Goal: Check status: Check status

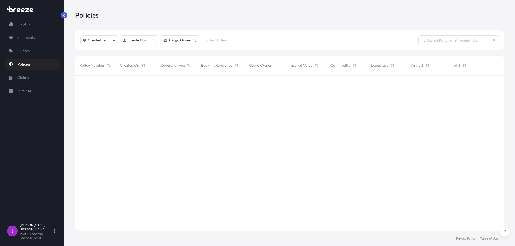
scroll to position [155, 425]
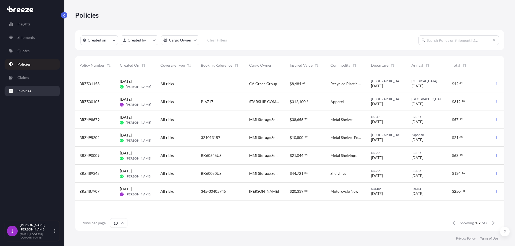
click at [28, 90] on p "Invoices" at bounding box center [24, 90] width 14 height 5
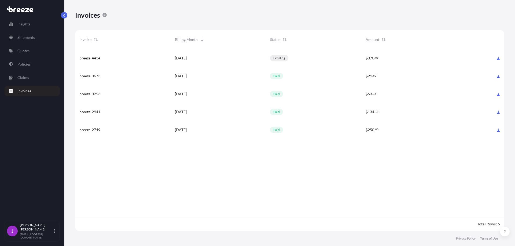
scroll to position [183, 425]
click at [95, 58] on span "breeze-4434" at bounding box center [89, 57] width 21 height 5
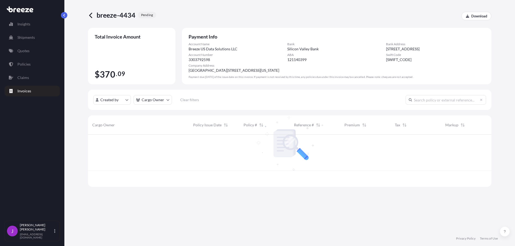
scroll to position [51, 399]
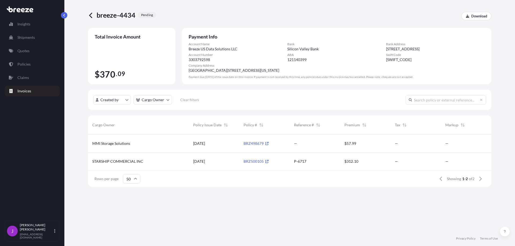
click at [89, 16] on icon at bounding box center [90, 15] width 3 height 5
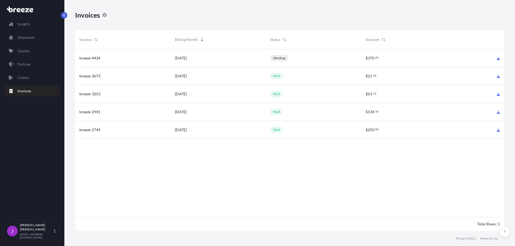
scroll to position [183, 425]
click at [184, 58] on span "[DATE]" at bounding box center [181, 57] width 12 height 5
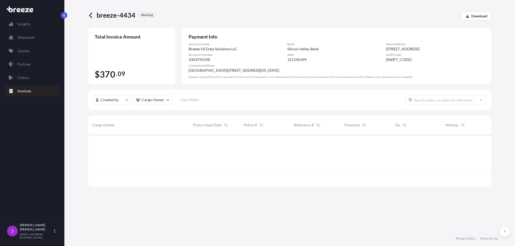
scroll to position [51, 399]
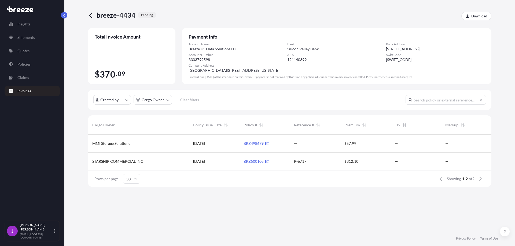
click at [91, 16] on icon at bounding box center [90, 15] width 3 height 5
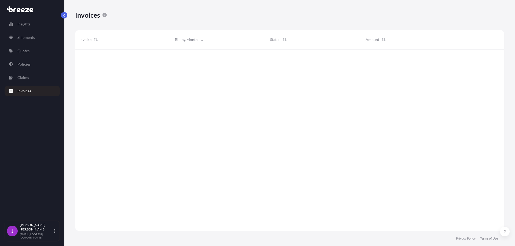
scroll to position [183, 425]
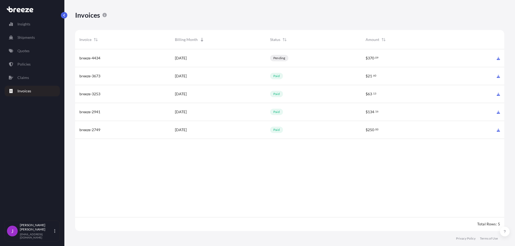
click at [368, 58] on span "370" at bounding box center [371, 58] width 6 height 4
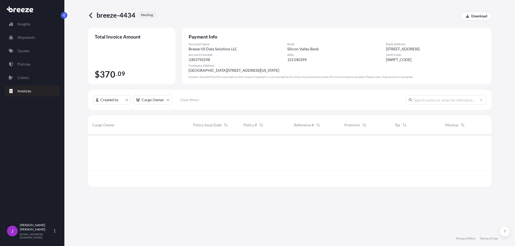
scroll to position [51, 399]
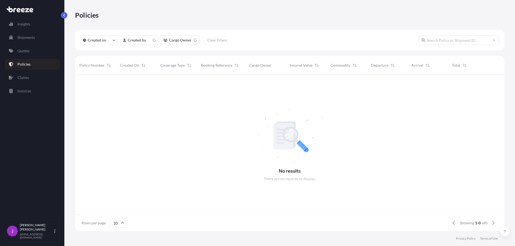
scroll to position [155, 425]
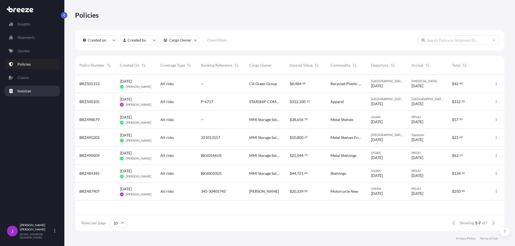
click at [24, 91] on p "Invoices" at bounding box center [24, 90] width 14 height 5
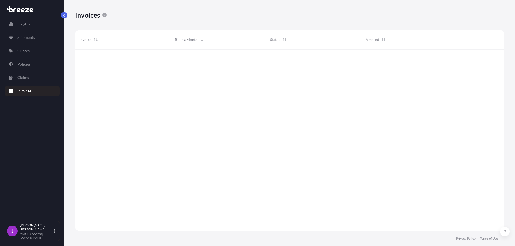
scroll to position [183, 425]
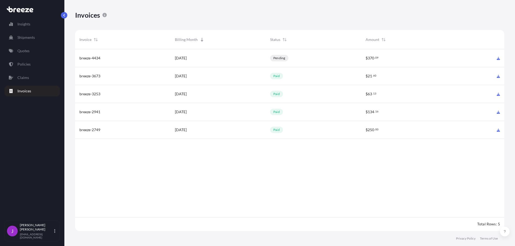
click at [187, 59] on span "[DATE]" at bounding box center [181, 57] width 12 height 5
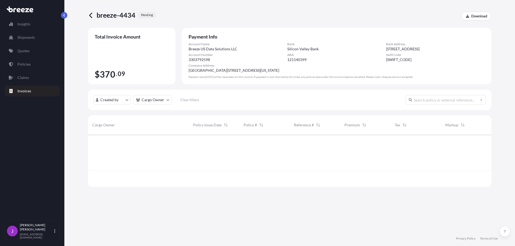
scroll to position [51, 399]
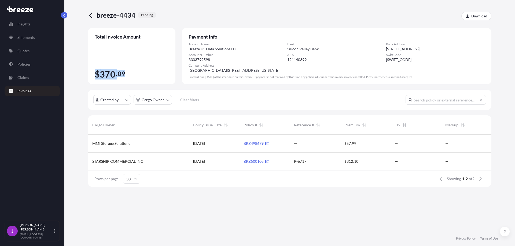
drag, startPoint x: 102, startPoint y: 79, endPoint x: 132, endPoint y: 77, distance: 29.8
click at [132, 77] on span "$ 370 . 09" at bounding box center [132, 74] width 74 height 9
drag, startPoint x: 99, startPoint y: 165, endPoint x: 140, endPoint y: 168, distance: 41.1
click at [140, 164] on span "STARSHIP COMMERCIAL INC" at bounding box center [117, 161] width 51 height 5
click at [134, 146] on div "MMI Storage Solutions" at bounding box center [138, 143] width 92 height 5
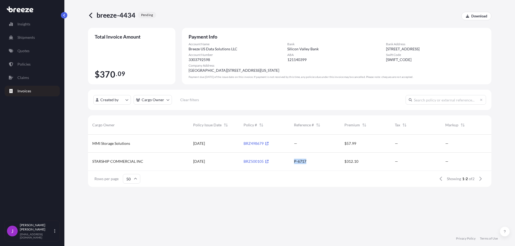
drag, startPoint x: 306, startPoint y: 168, endPoint x: 292, endPoint y: 167, distance: 13.7
click at [292, 167] on div "P-6717" at bounding box center [315, 162] width 50 height 18
